Goal: Task Accomplishment & Management: Manage account settings

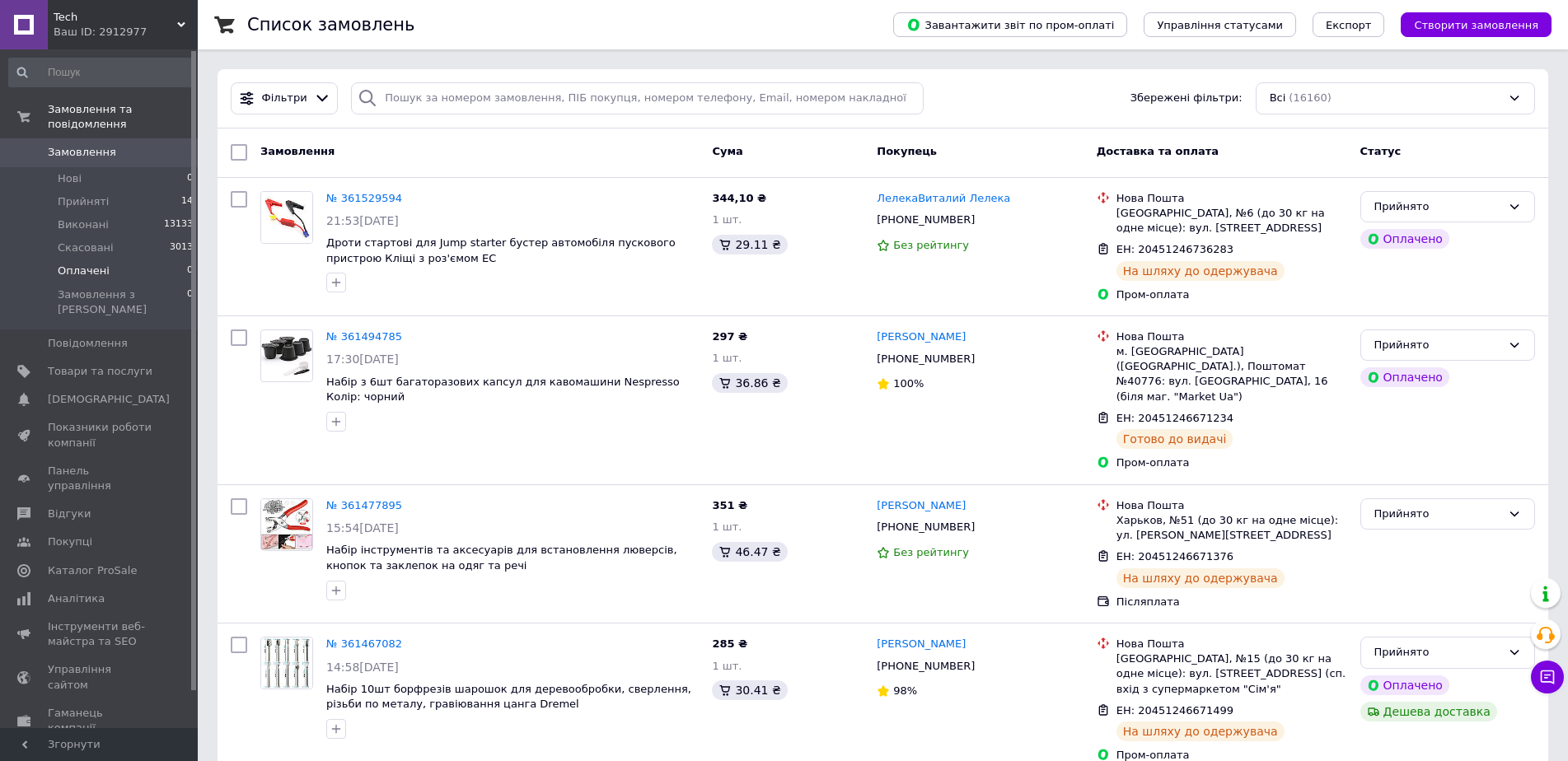
click at [132, 260] on li "Оплачені 0" at bounding box center [101, 271] width 203 height 23
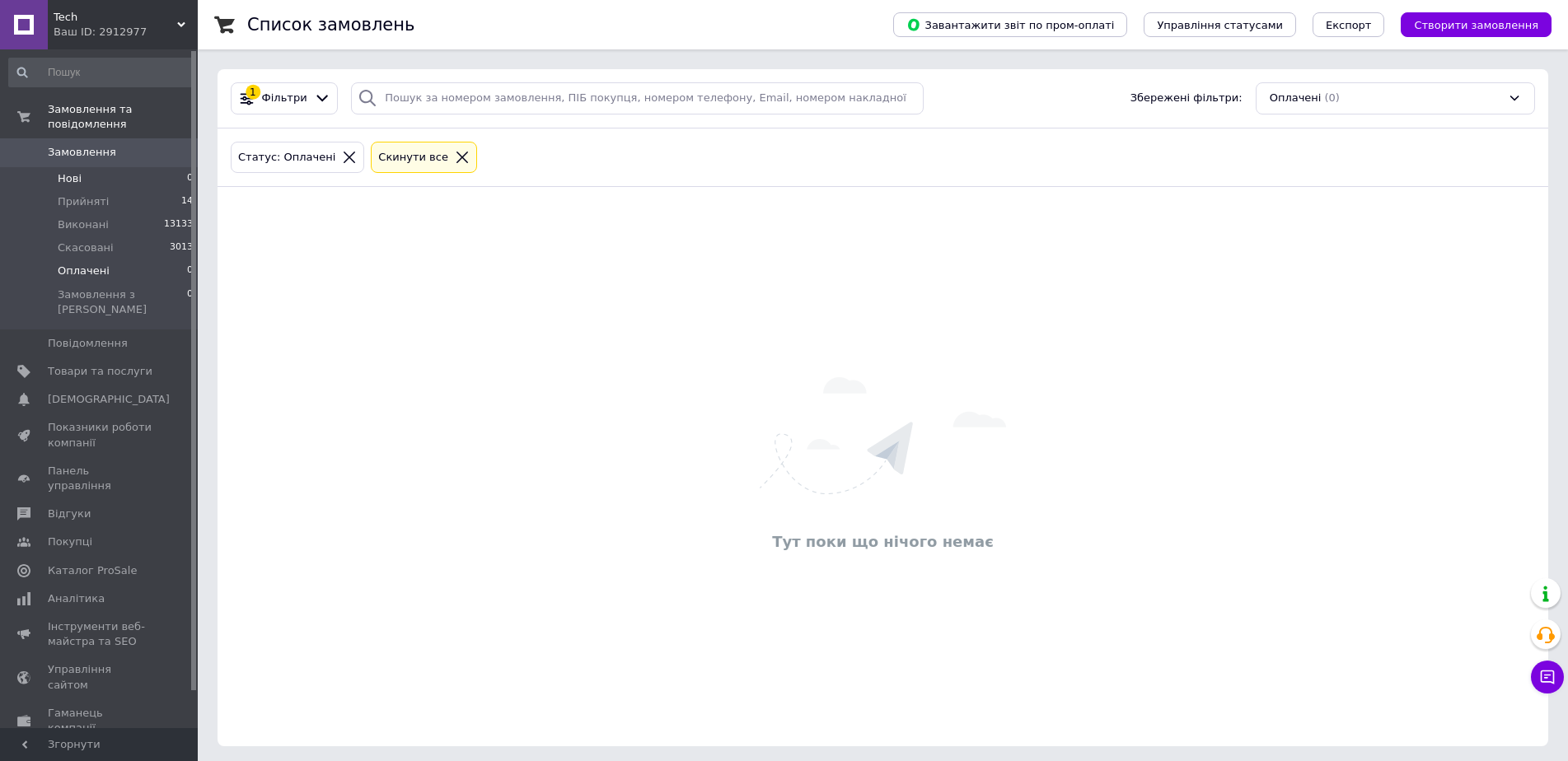
click at [103, 167] on li "Нові 0" at bounding box center [101, 178] width 203 height 23
click at [103, 191] on li "Прийняті 14" at bounding box center [101, 201] width 203 height 23
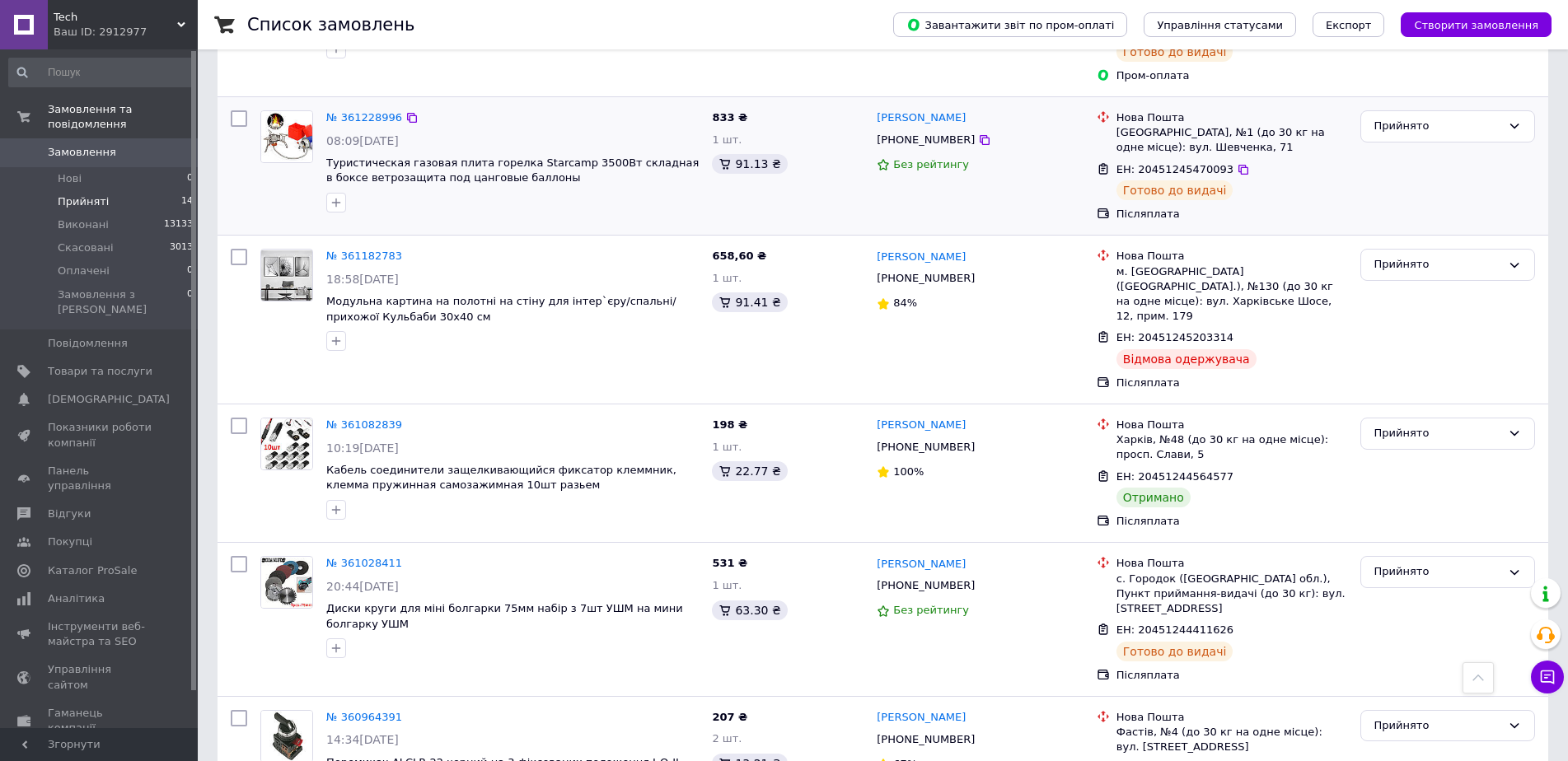
scroll to position [1486, 0]
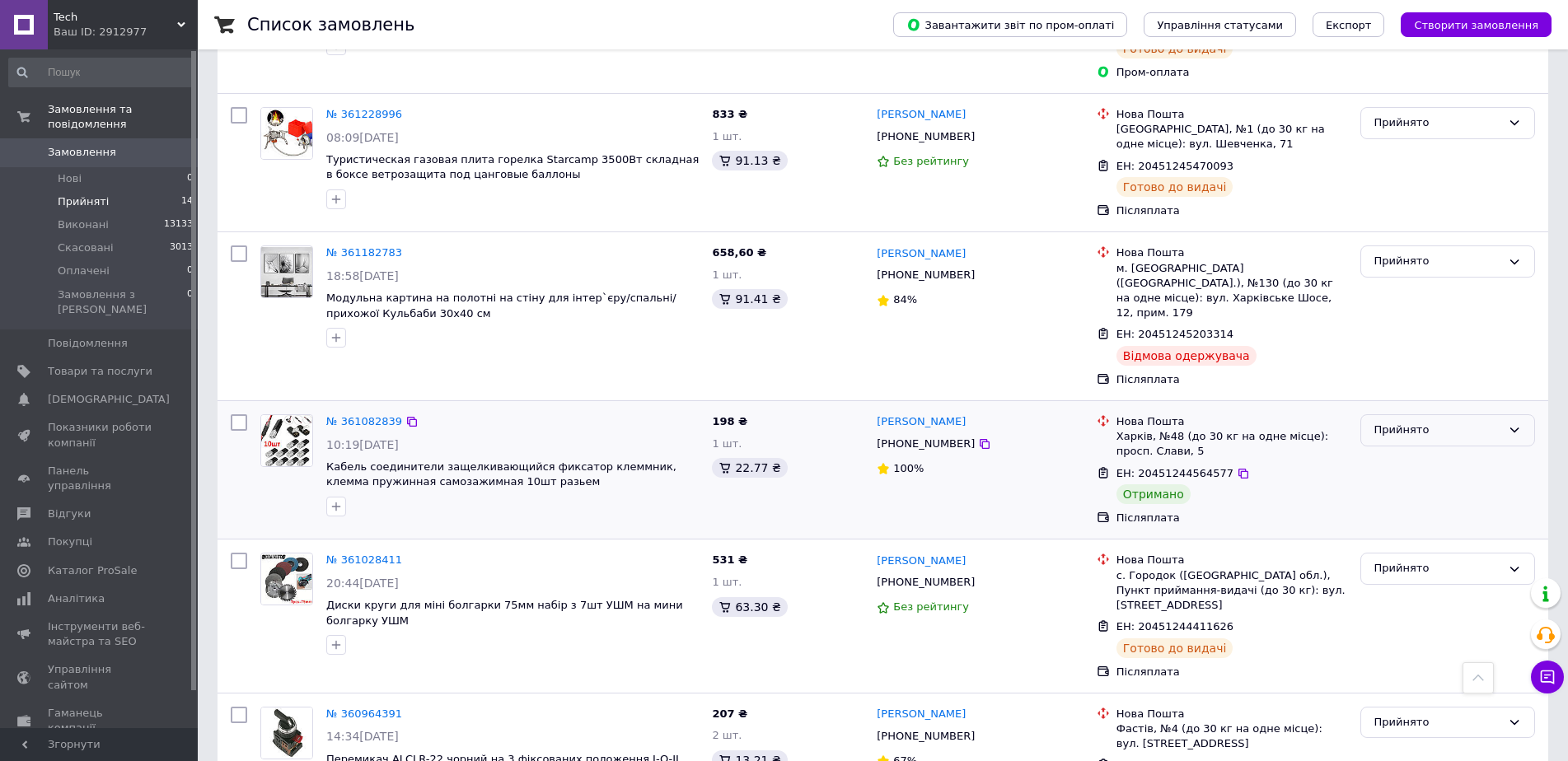
click at [1410, 422] on div "Прийнято" at bounding box center [1438, 431] width 127 height 17
click at [1403, 449] on li "Виконано" at bounding box center [1447, 465] width 173 height 30
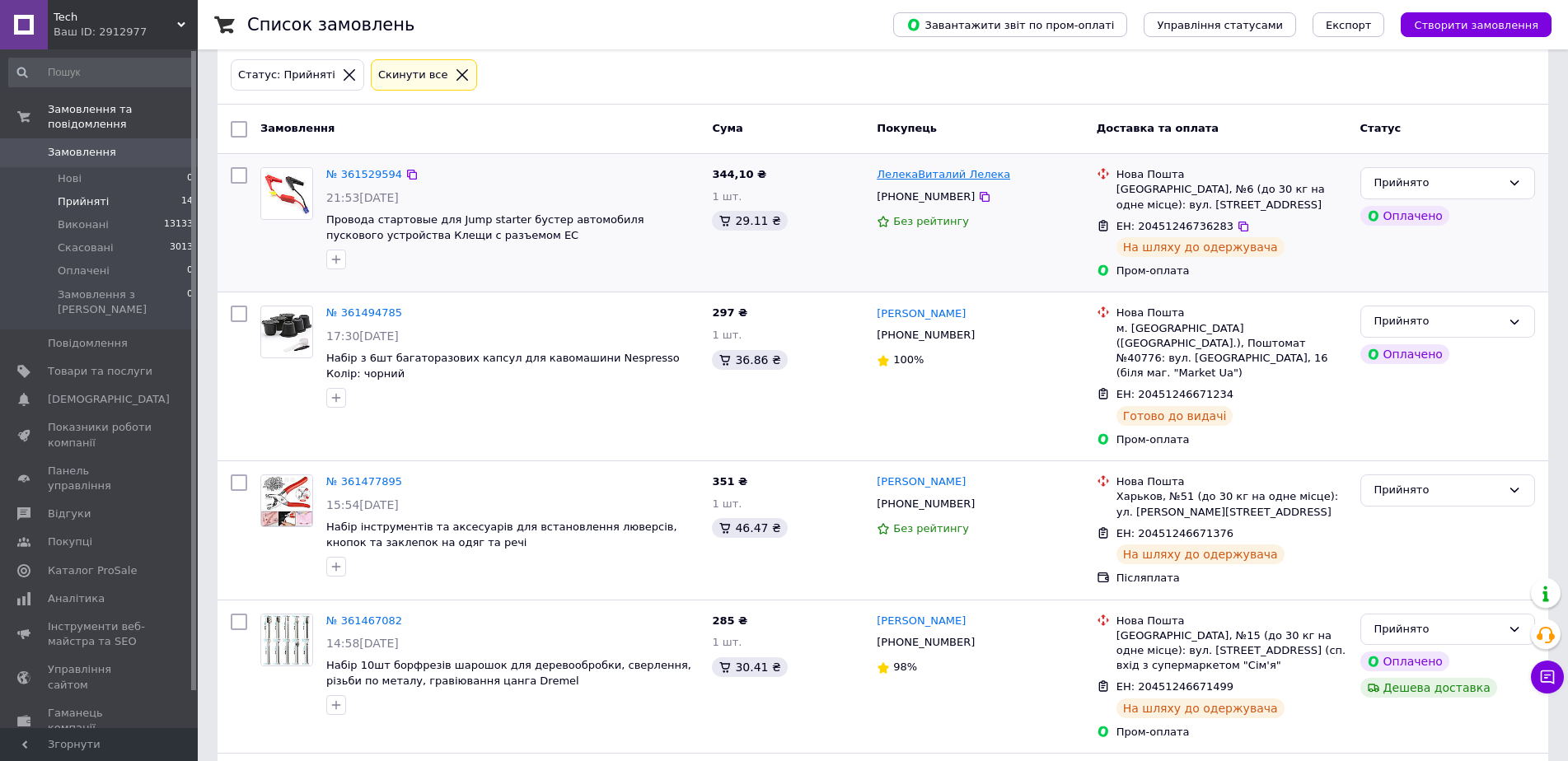
scroll to position [86, 0]
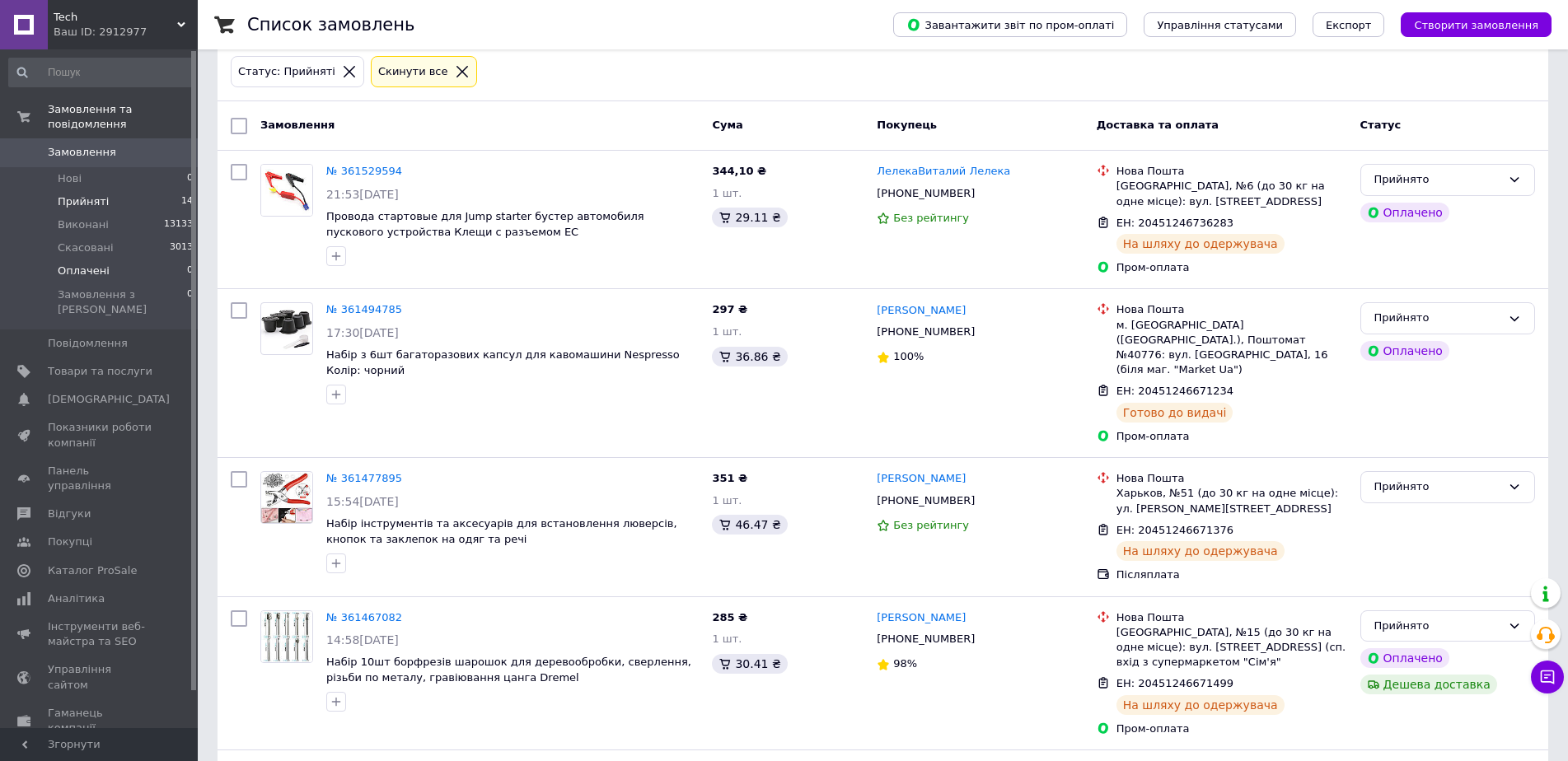
click at [139, 260] on li "Оплачені 0" at bounding box center [101, 271] width 203 height 23
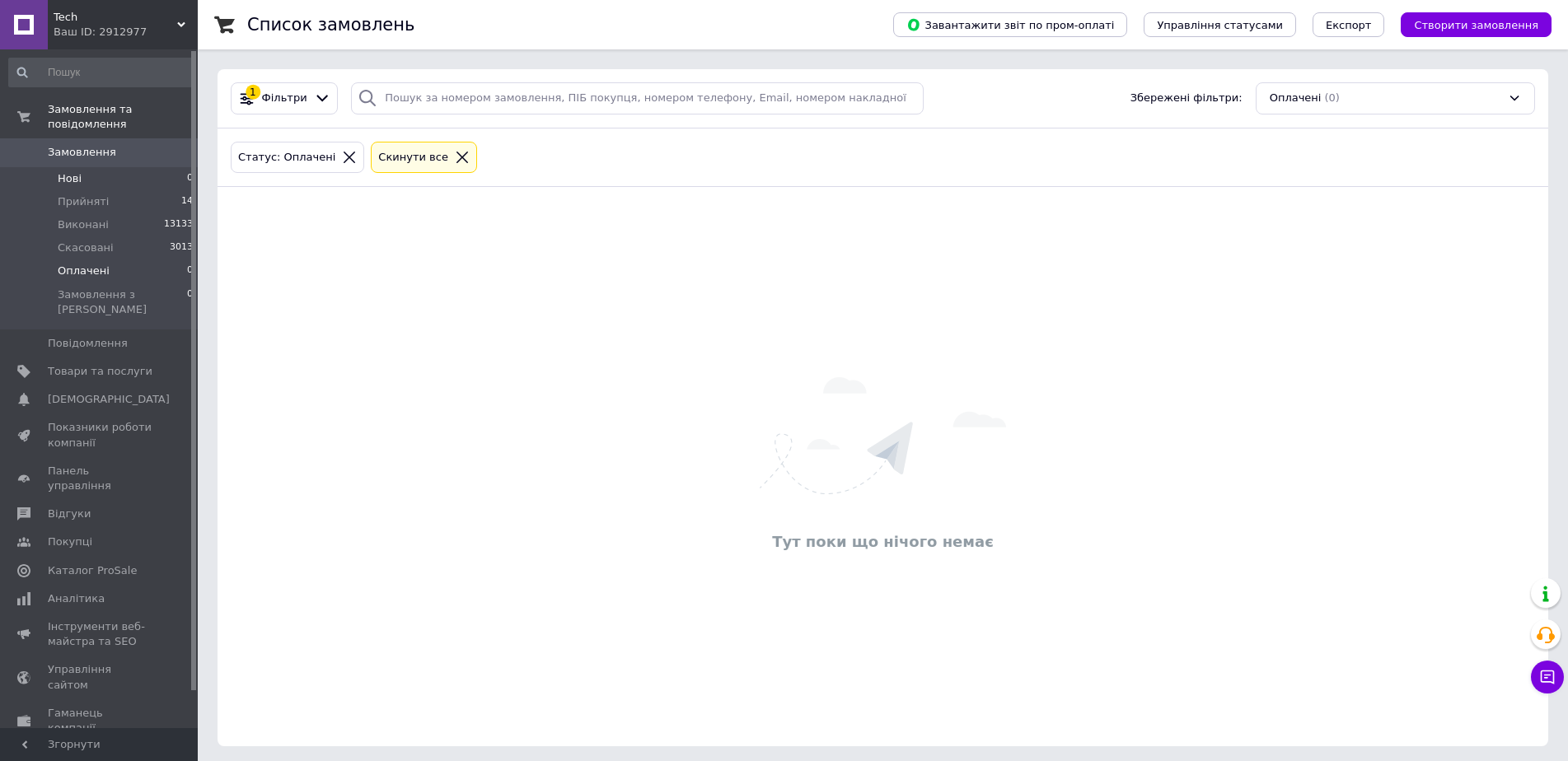
click at [132, 172] on li "Нові 0" at bounding box center [101, 178] width 203 height 23
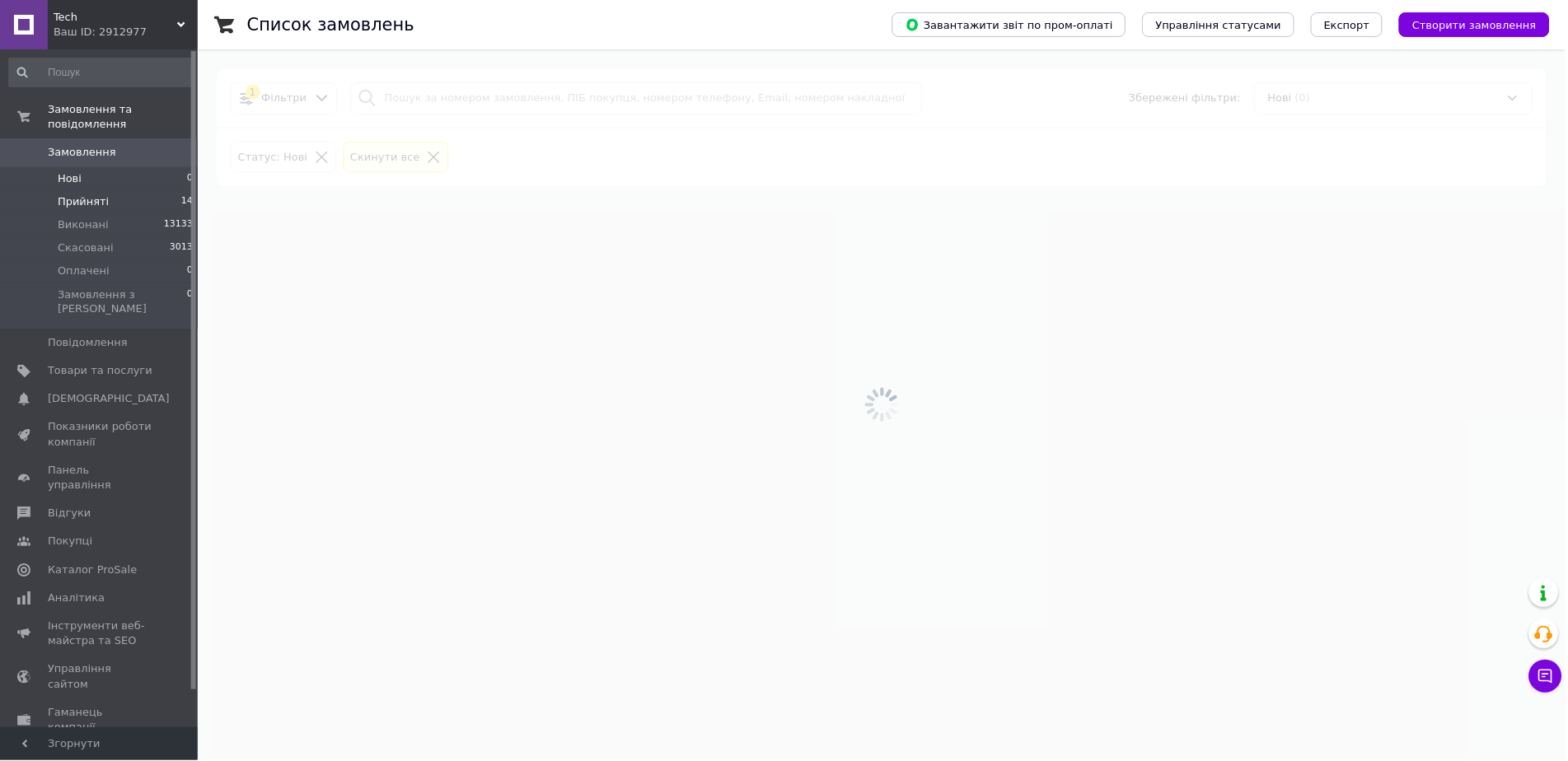
click at [129, 190] on li "Прийняті 14" at bounding box center [101, 201] width 203 height 23
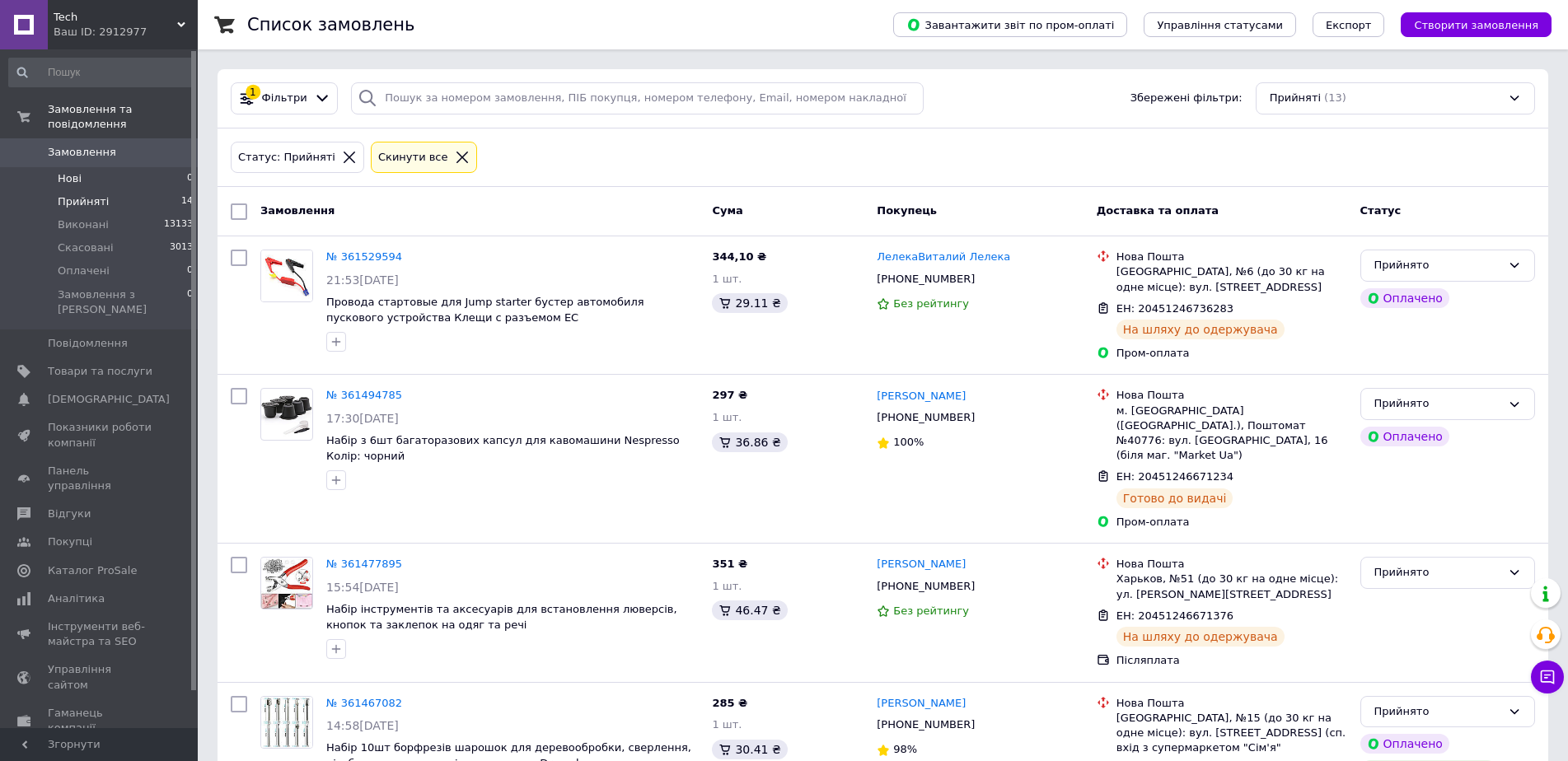
click at [111, 167] on li "Нові 0" at bounding box center [101, 178] width 203 height 23
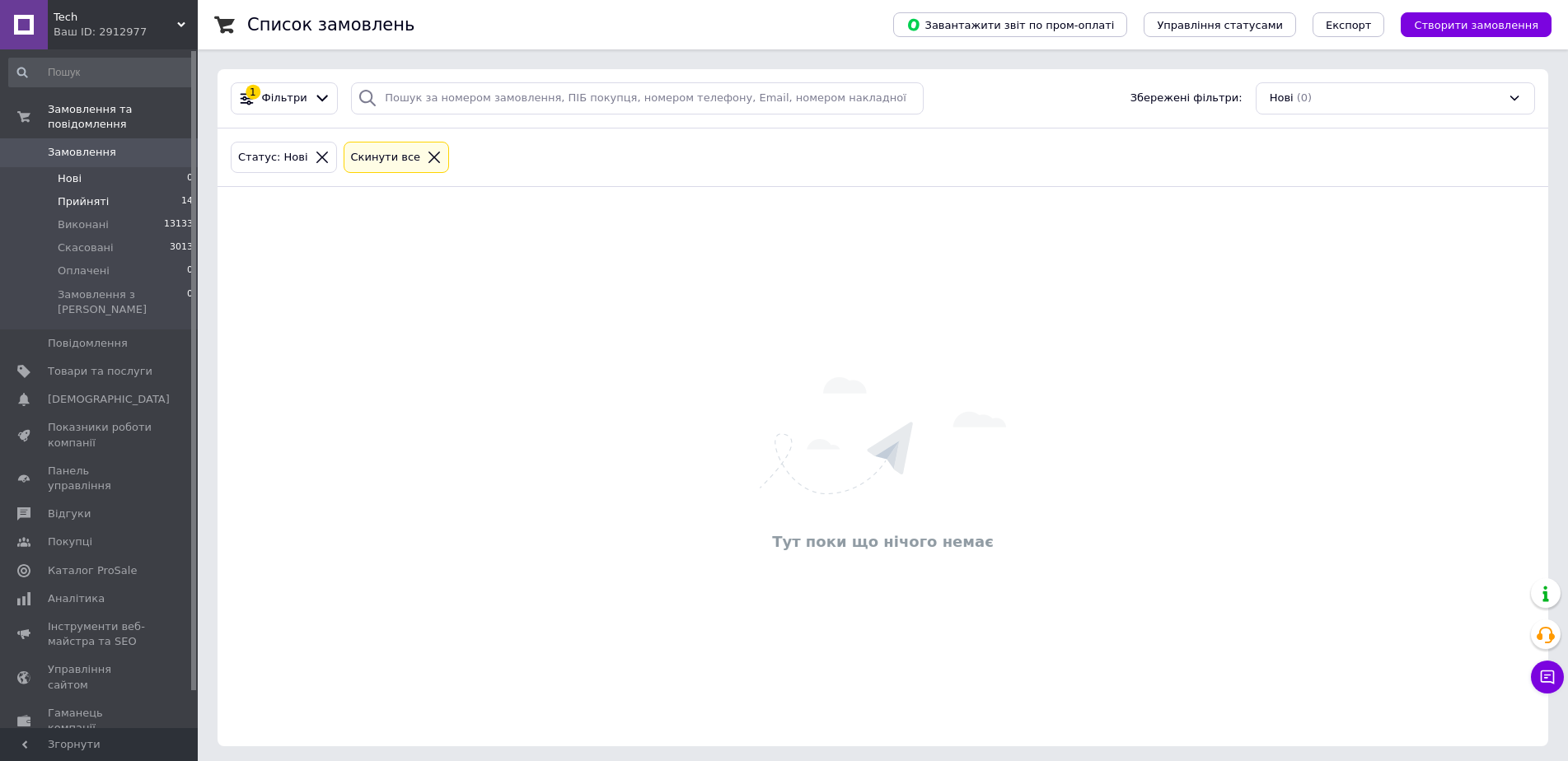
click at [111, 190] on li "Прийняті 14" at bounding box center [101, 201] width 203 height 23
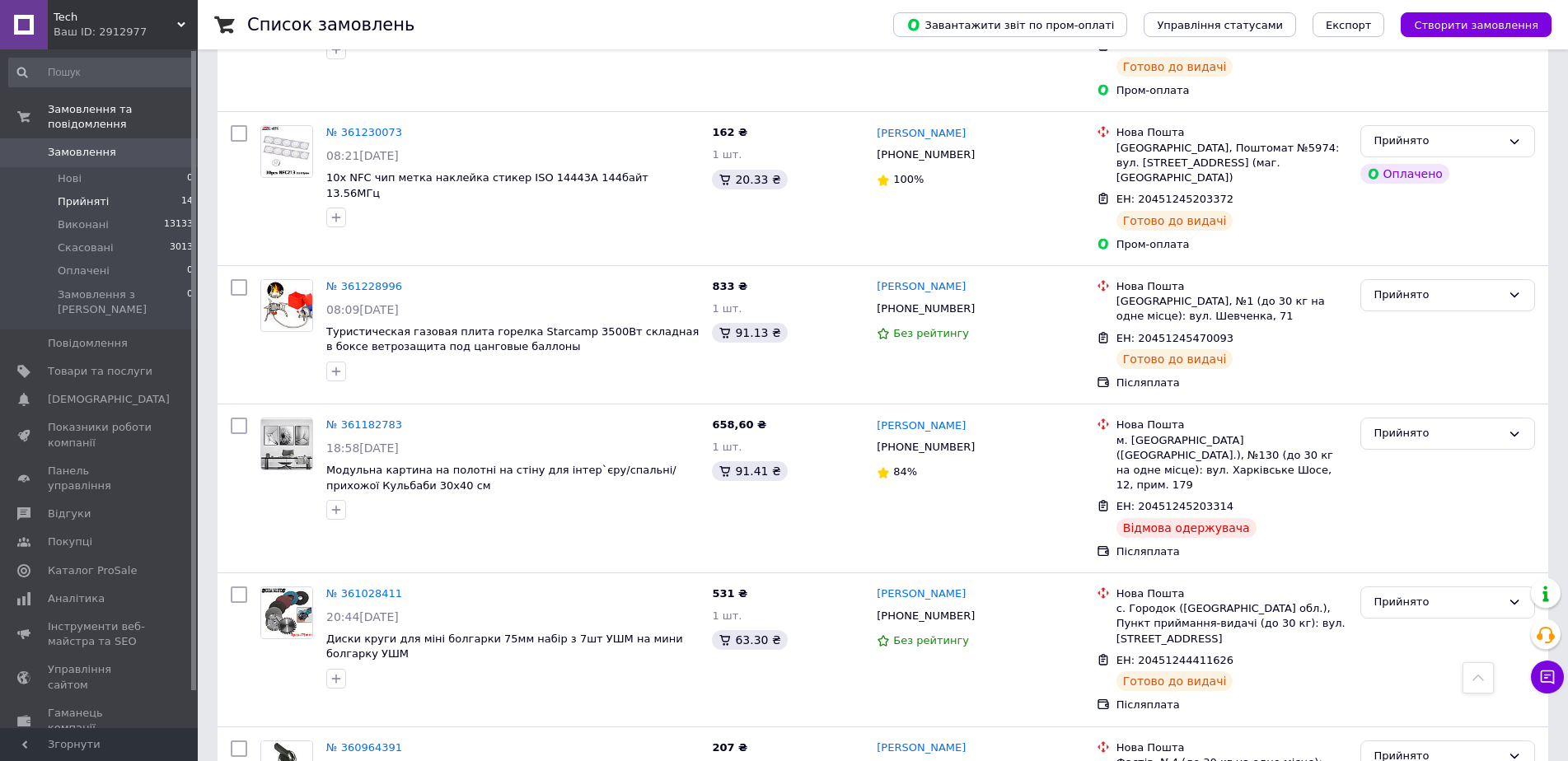
scroll to position [1346, 0]
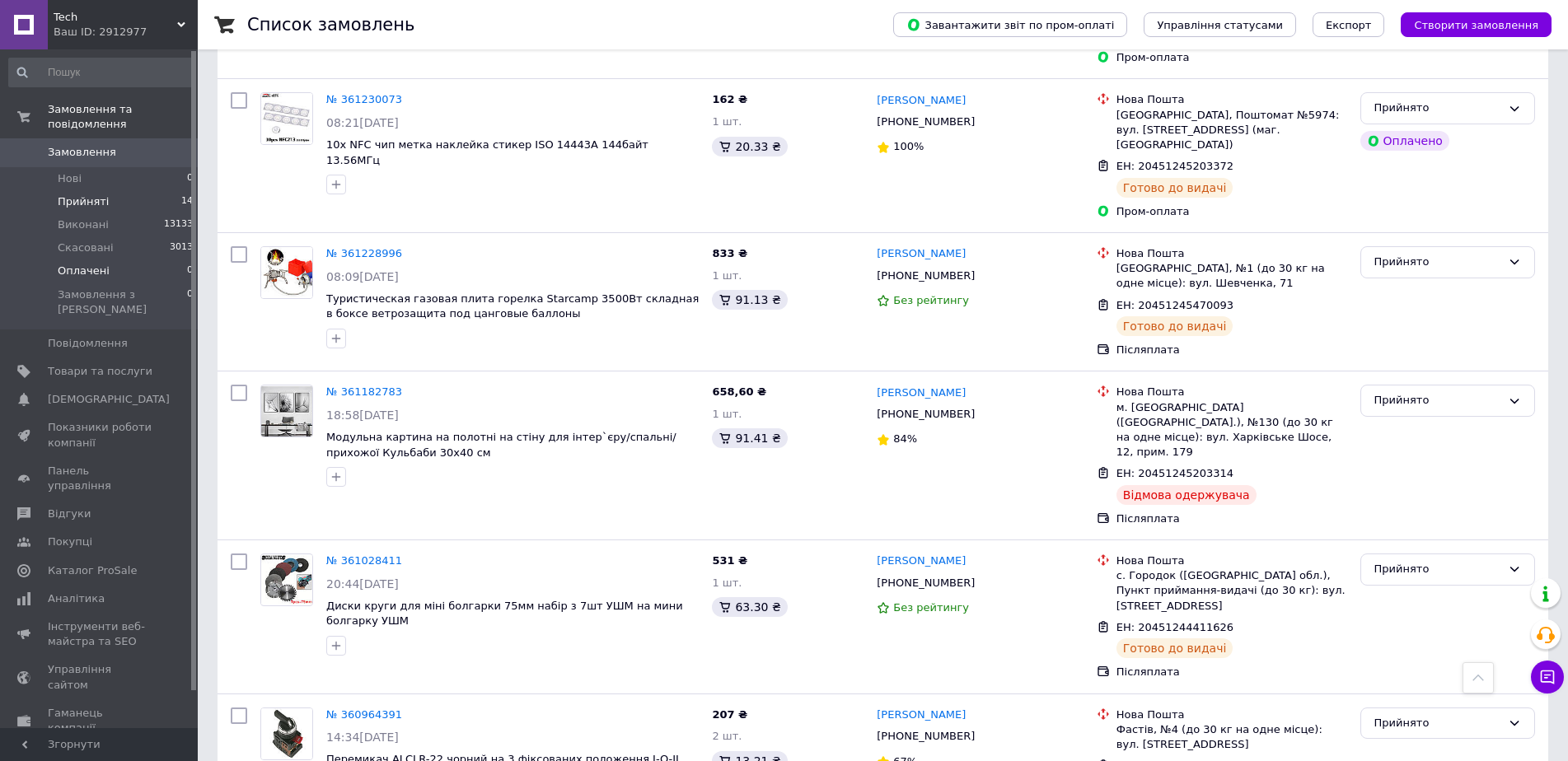
click at [122, 264] on li "Оплачені 0" at bounding box center [101, 271] width 203 height 23
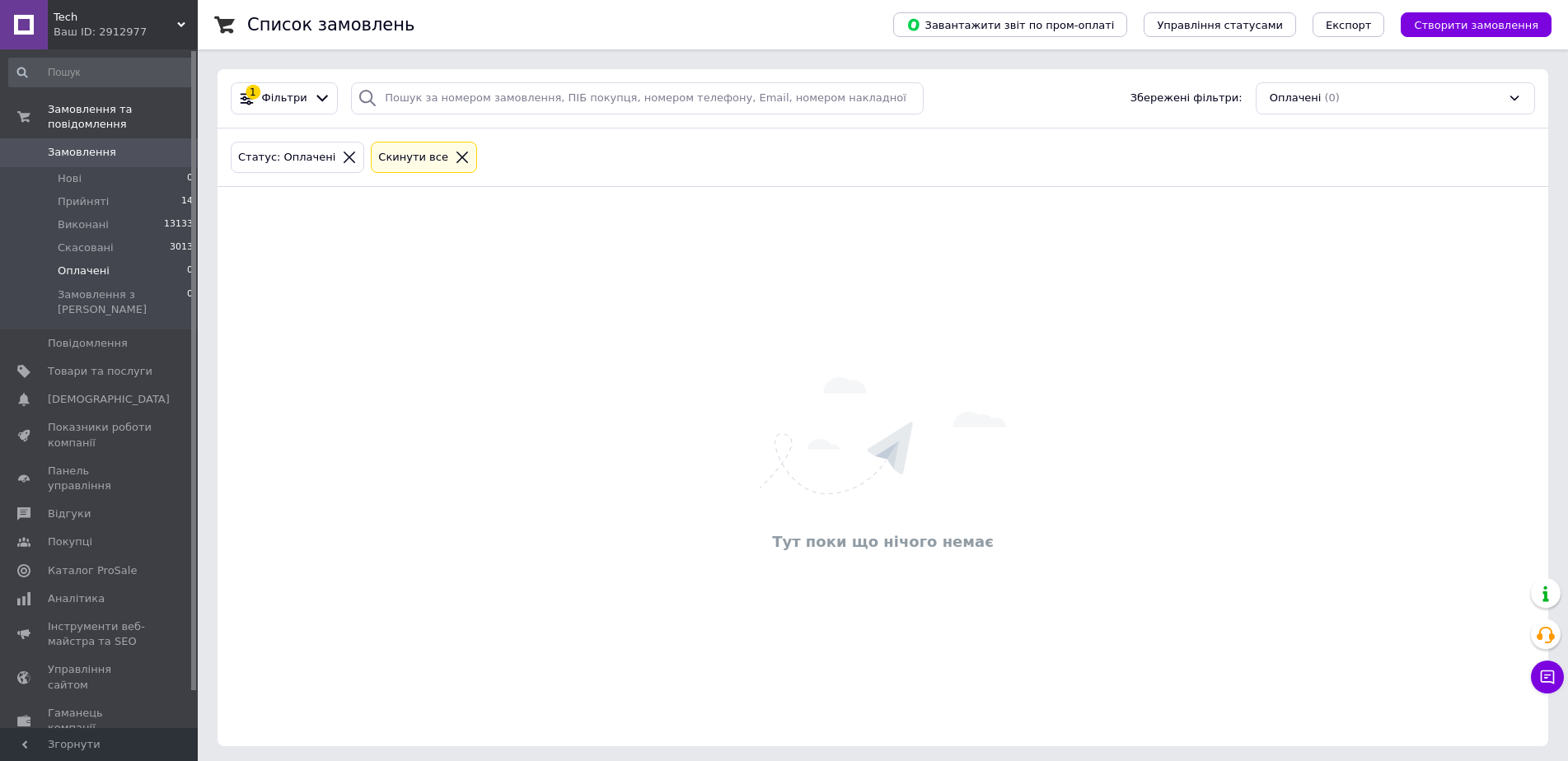
click at [133, 146] on link "Замовлення 0" at bounding box center [101, 153] width 203 height 28
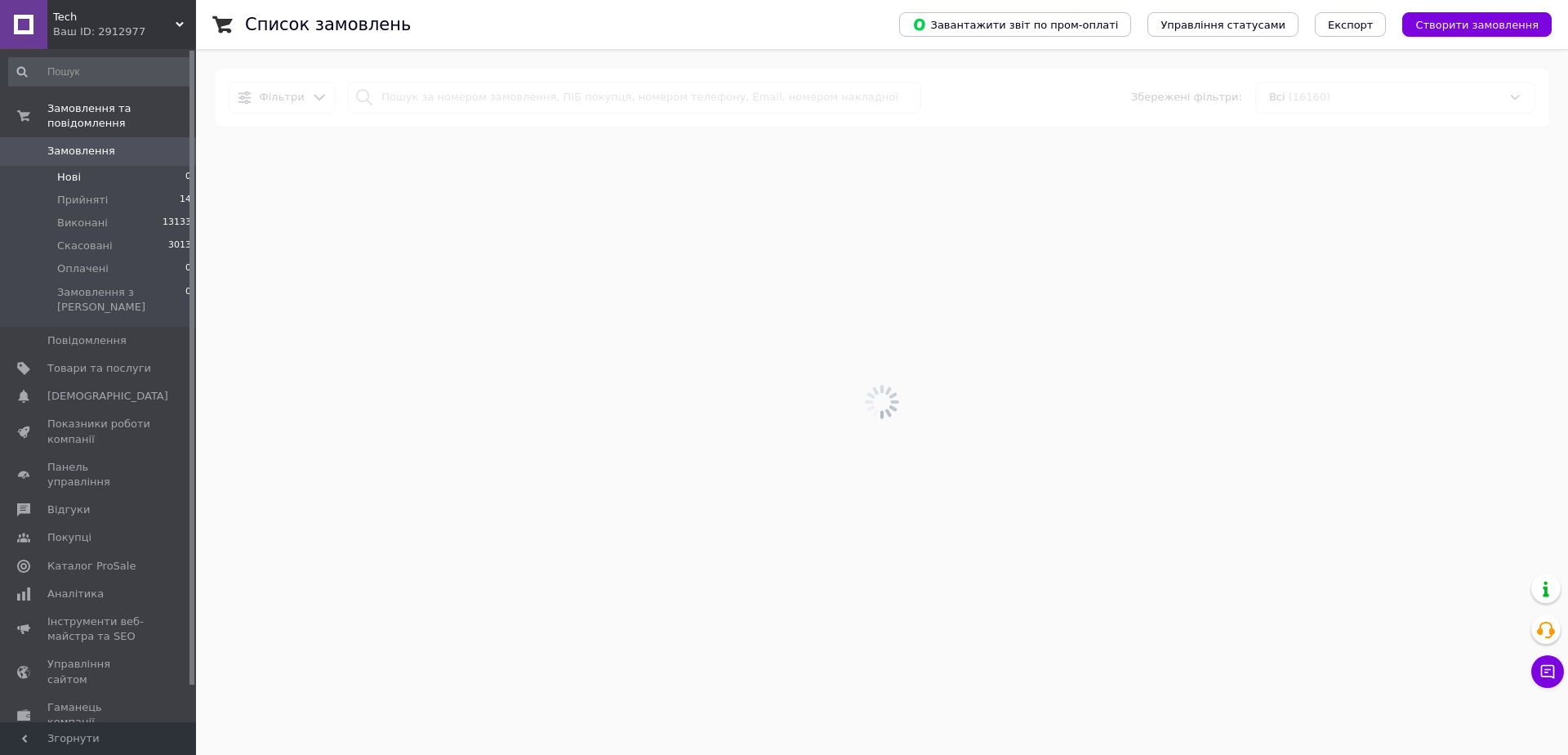
click at [132, 166] on li "Нові 0" at bounding box center [100, 177] width 201 height 22
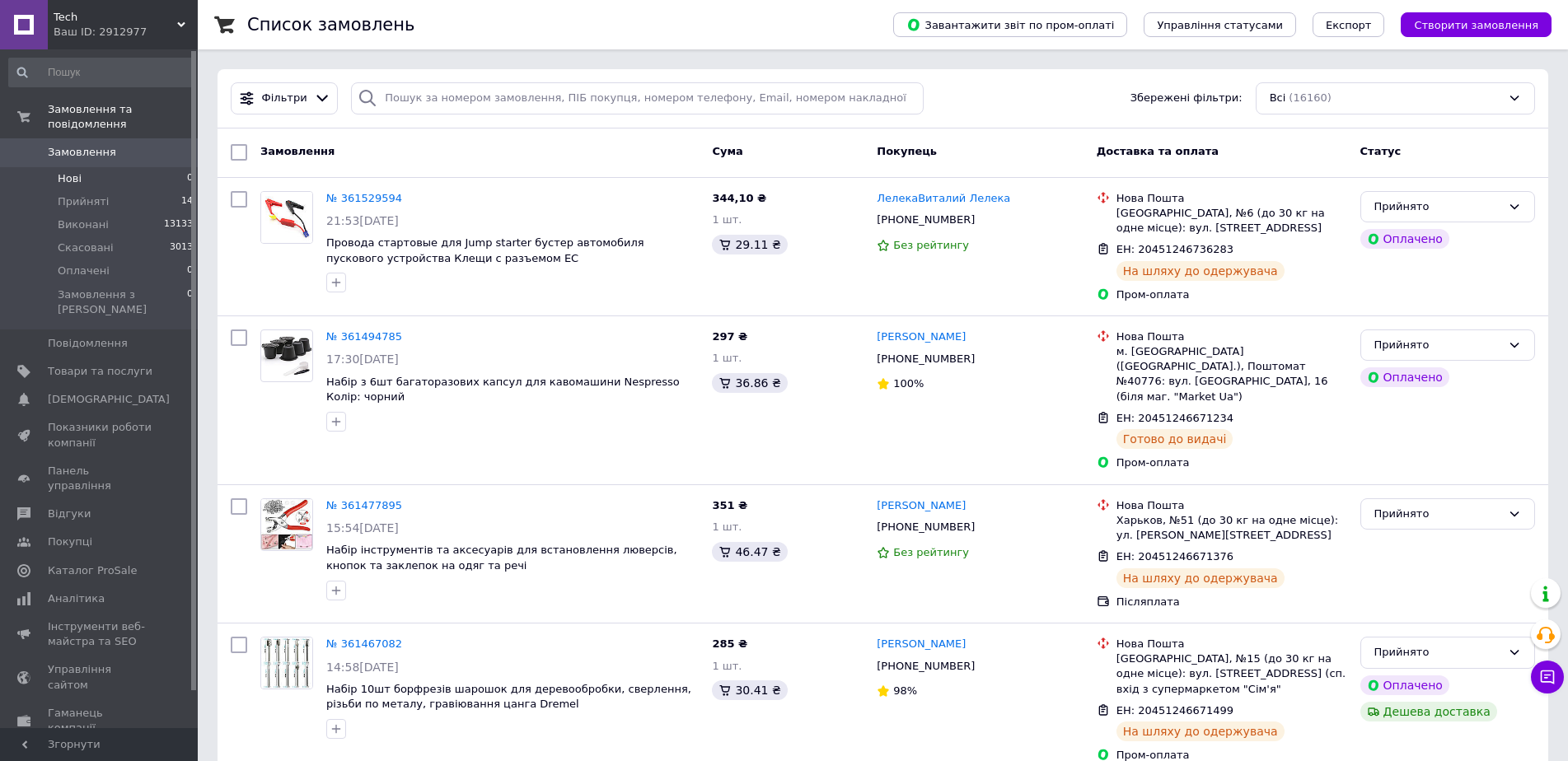
click at [133, 167] on li "Нові 0" at bounding box center [101, 178] width 203 height 23
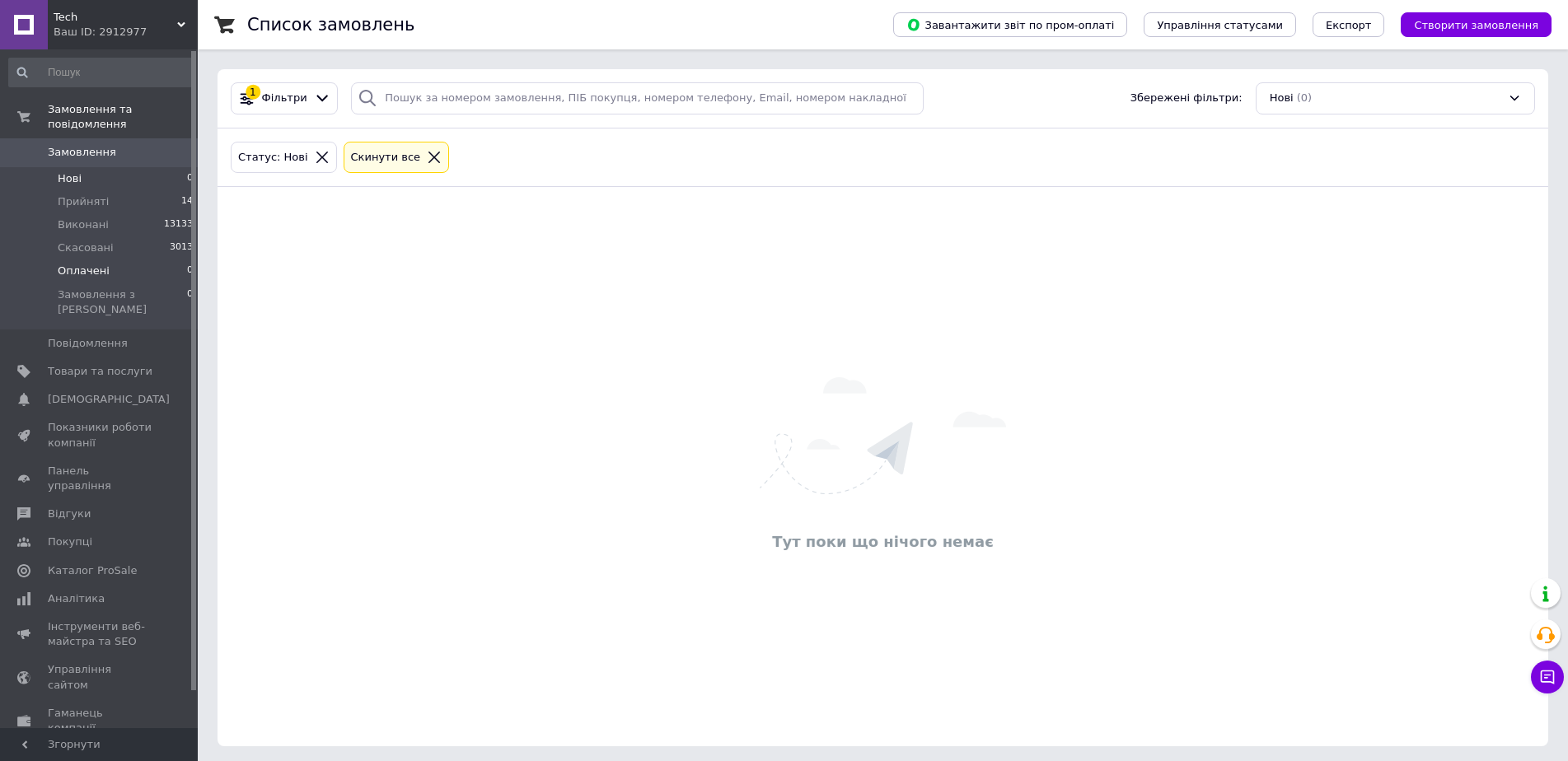
click at [139, 262] on li "Оплачені 0" at bounding box center [101, 271] width 203 height 23
